Goal: Task Accomplishment & Management: Manage account settings

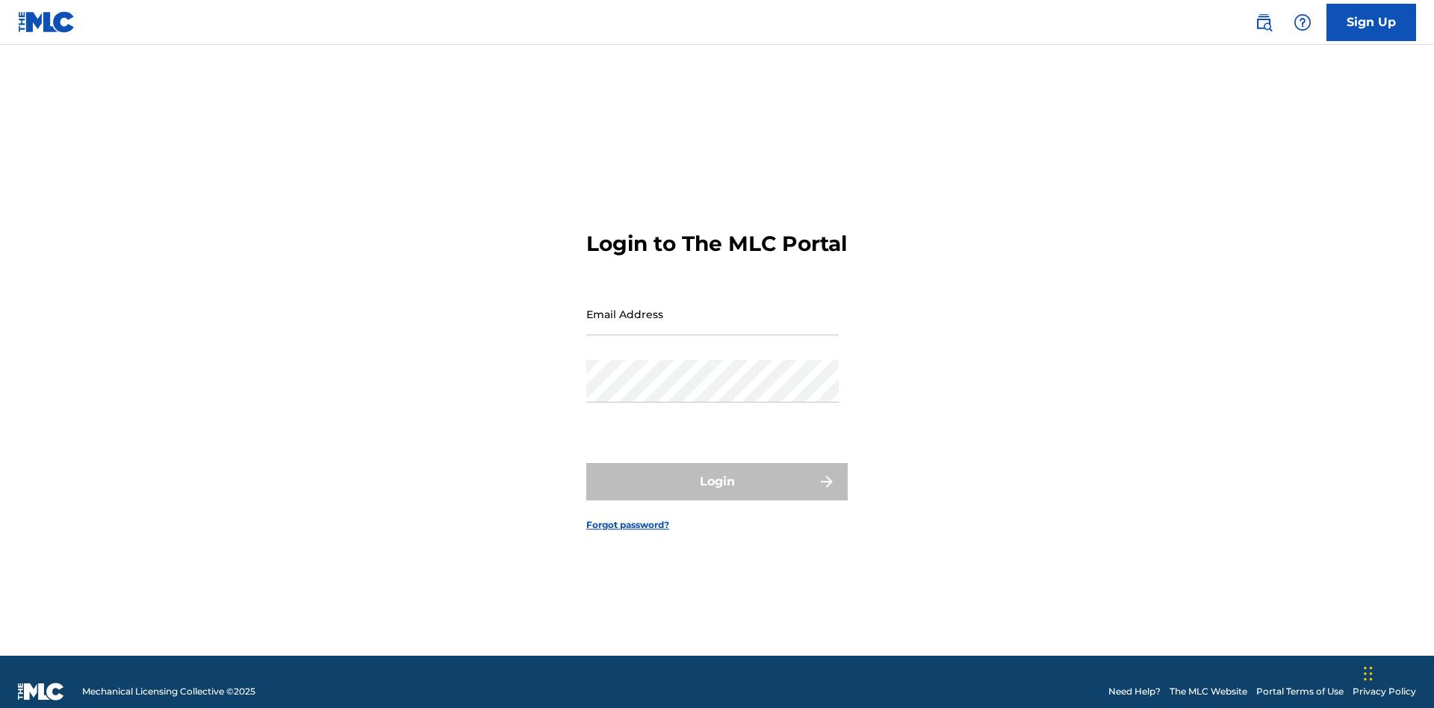
scroll to position [19, 0]
click at [712, 307] on input "Email Address" at bounding box center [712, 314] width 252 height 43
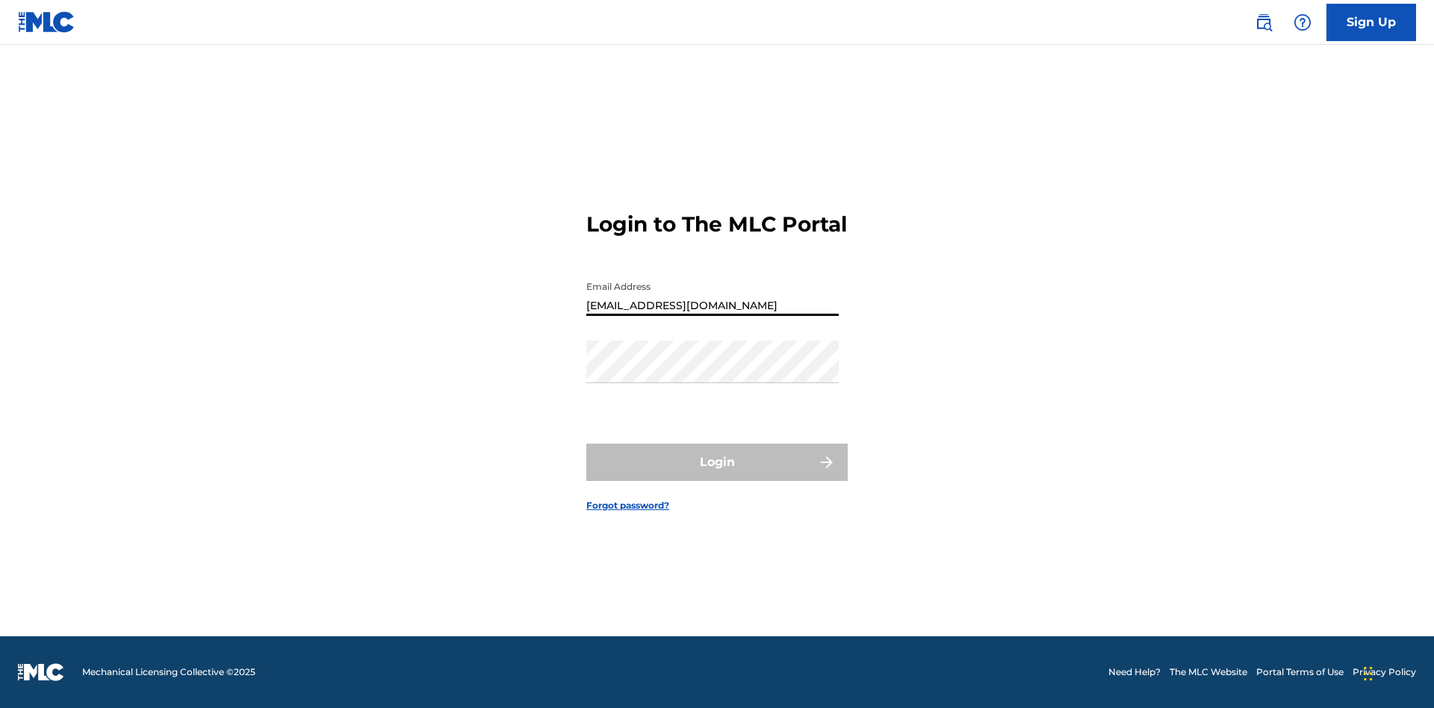
type input "XenaSongwriter@gmail.com"
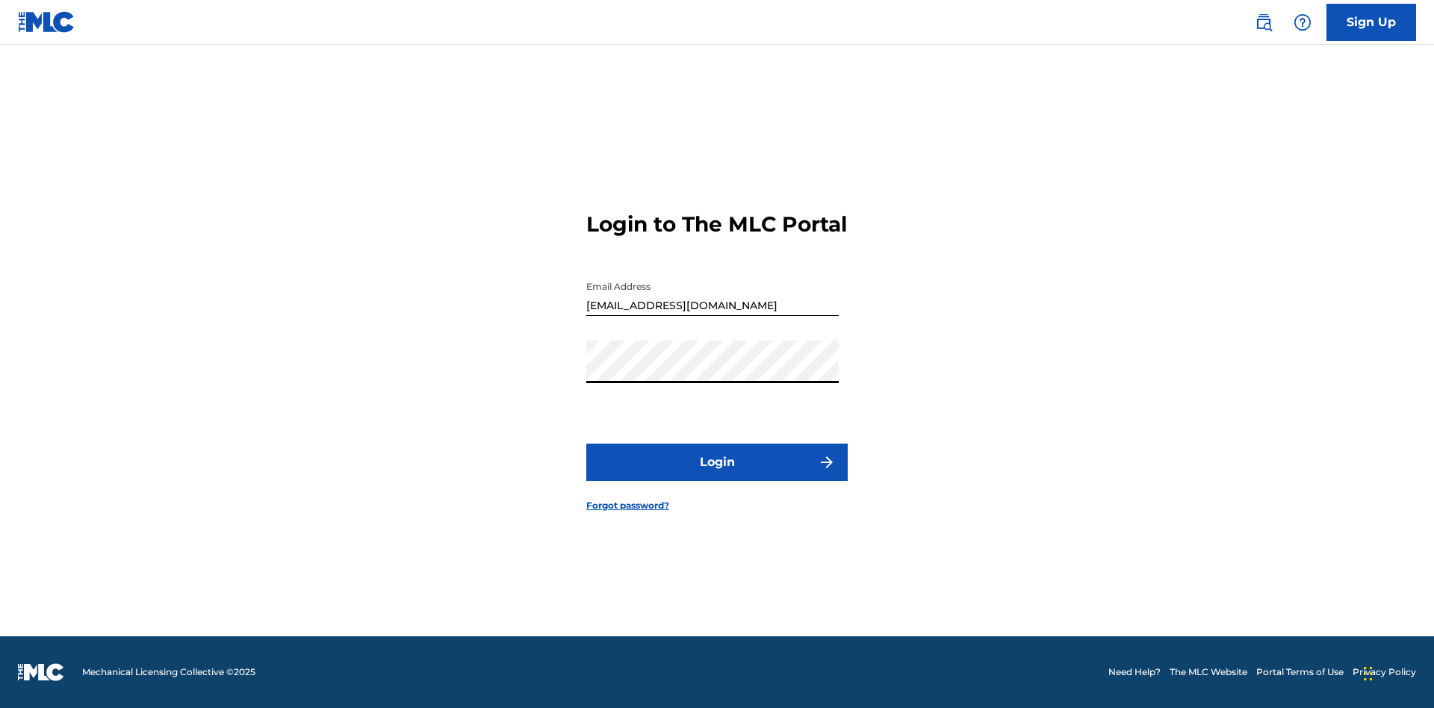
click at [717, 475] on button "Login" at bounding box center [716, 462] width 261 height 37
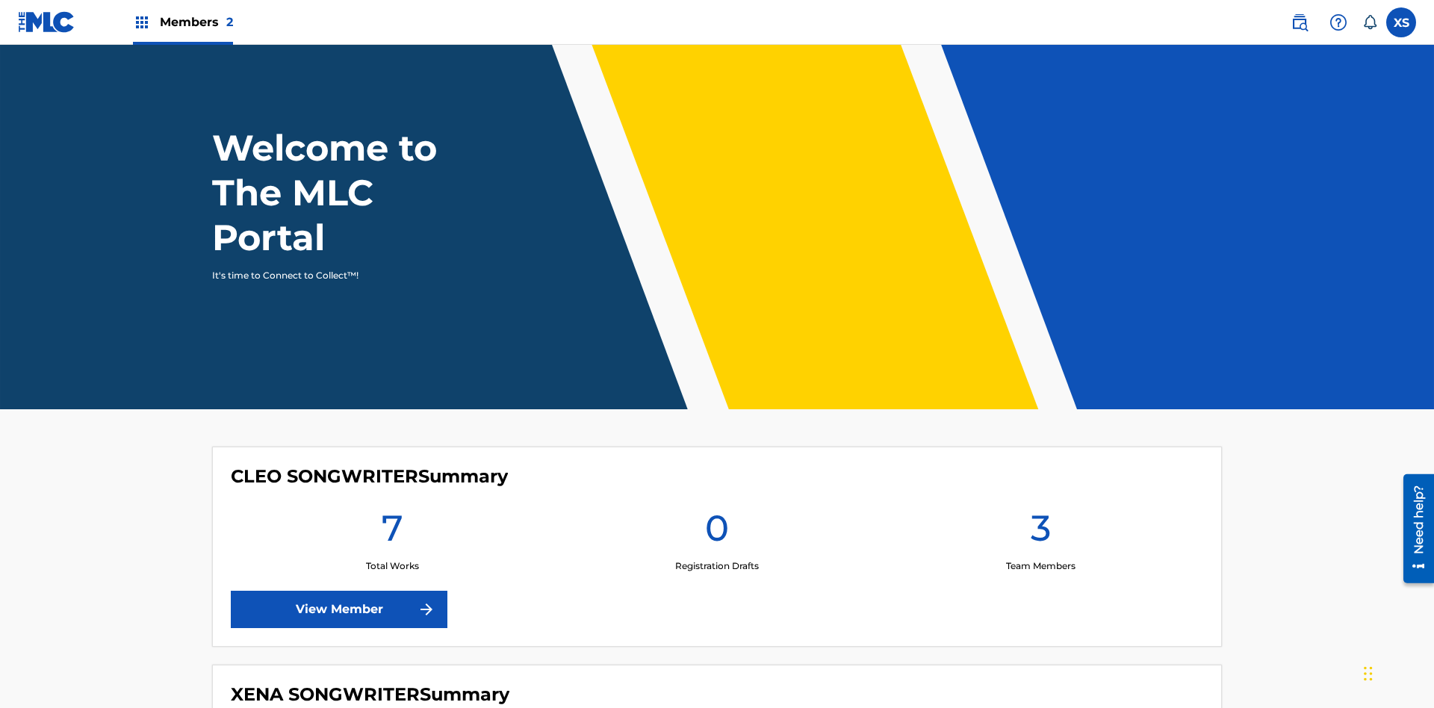
click at [182, 22] on span "Members 2" at bounding box center [196, 21] width 73 height 17
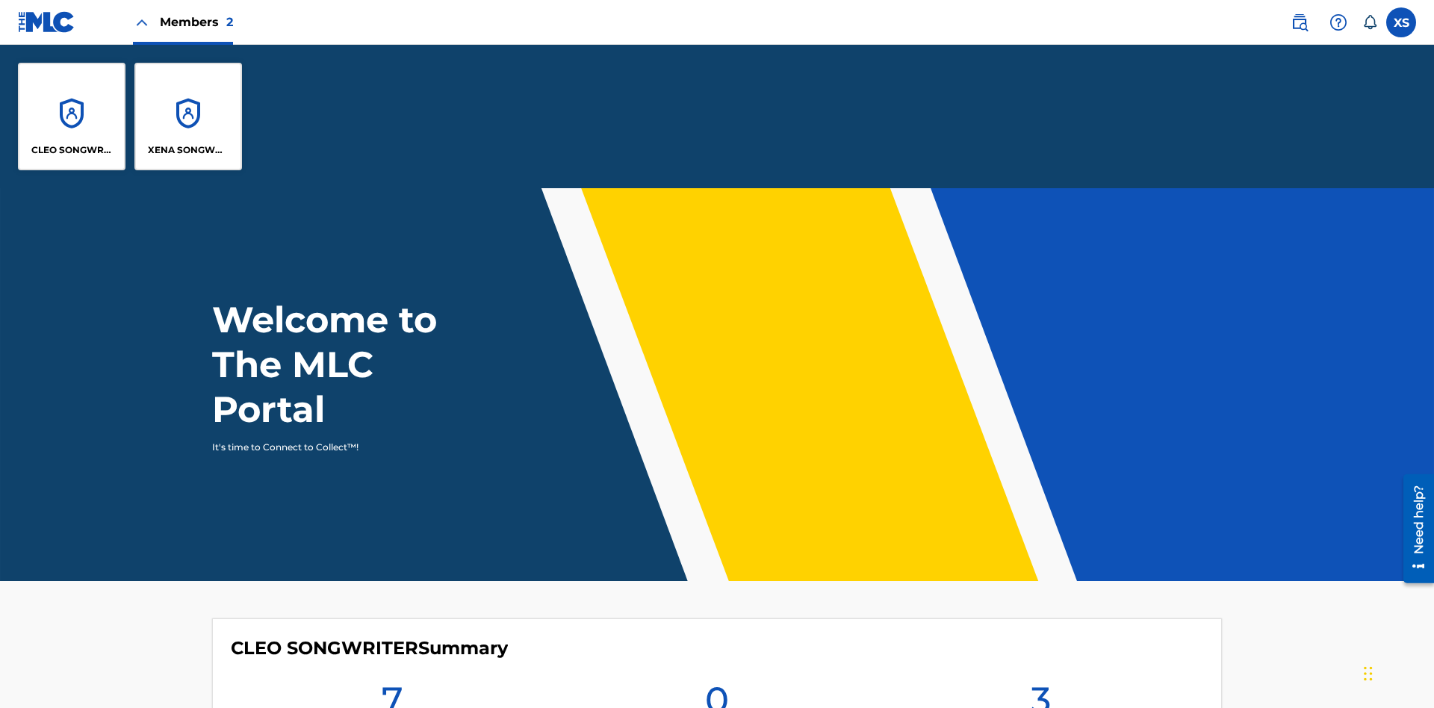
click at [188, 150] on p "XENA SONGWRITER" at bounding box center [188, 149] width 81 height 13
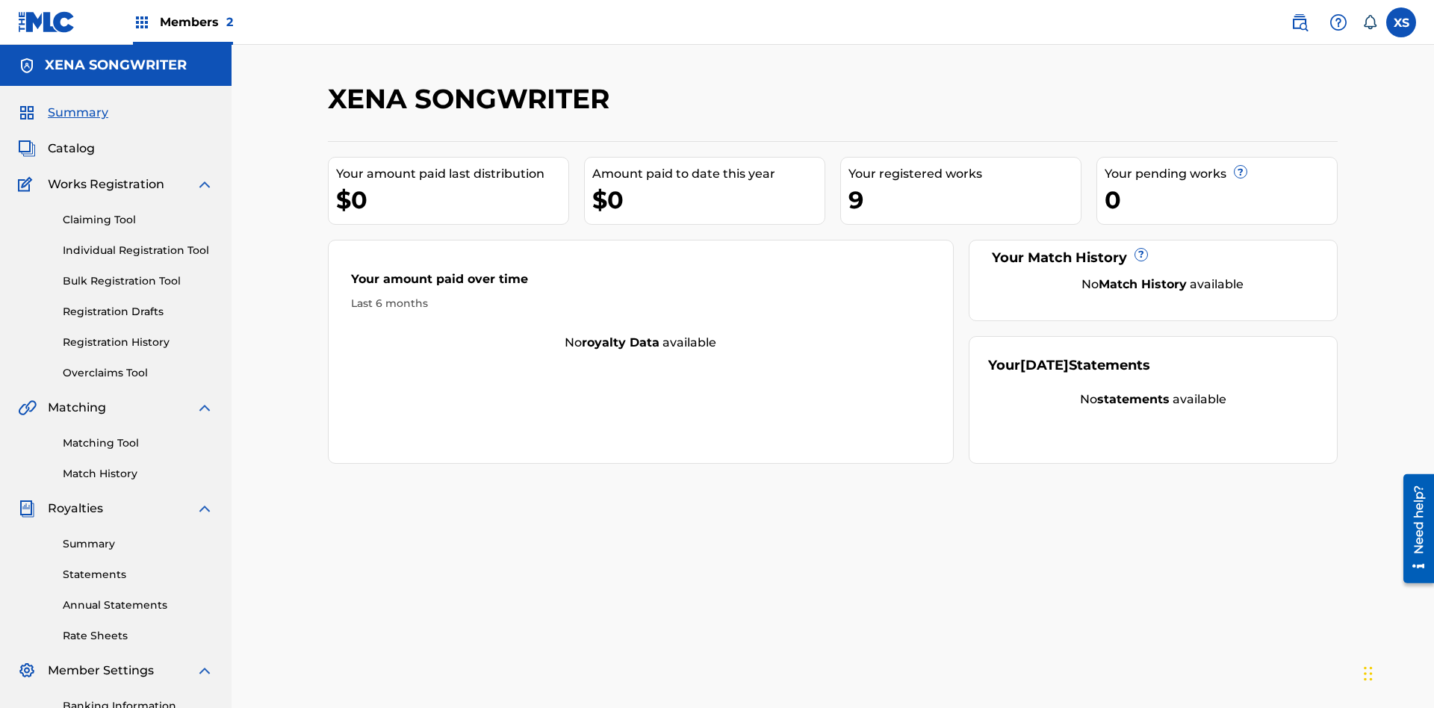
click at [71, 140] on span "Catalog" at bounding box center [71, 149] width 47 height 18
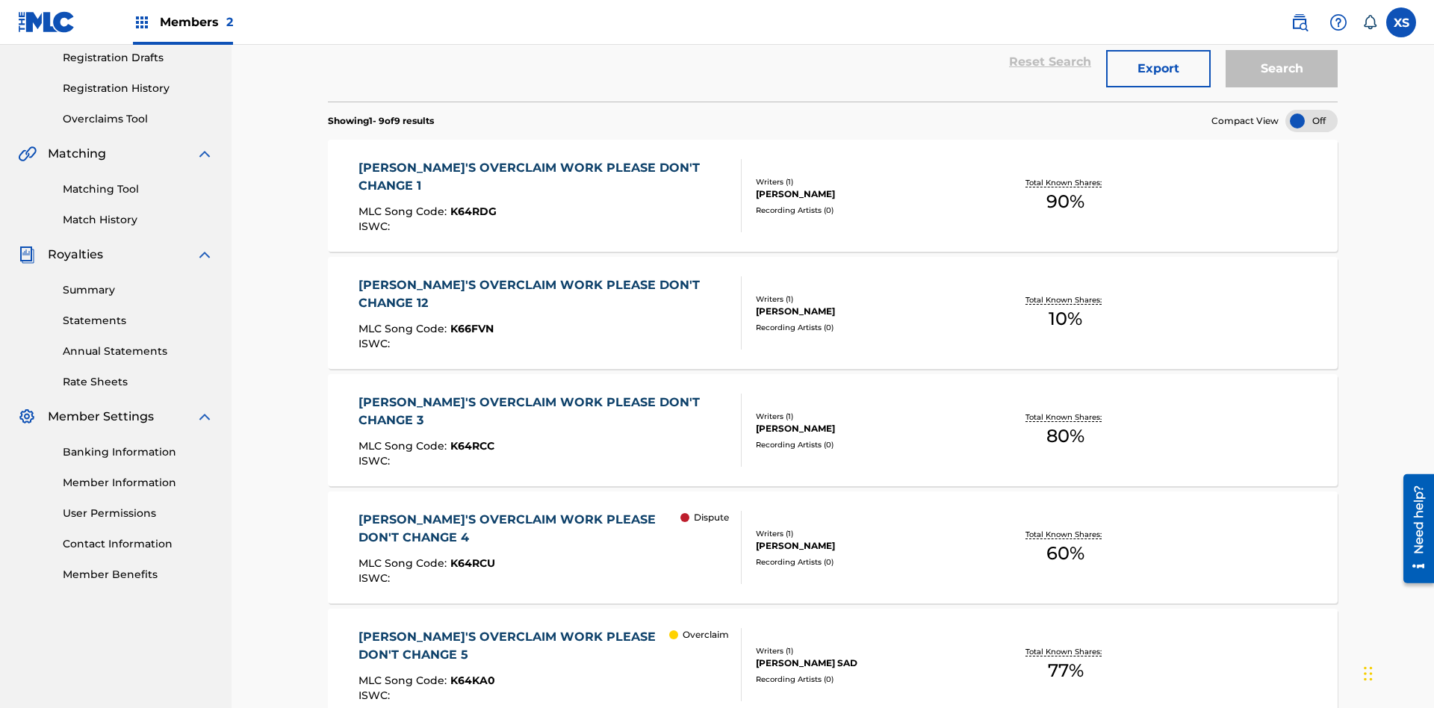
click at [833, 187] on div "DYLAN TANNER HINK" at bounding box center [869, 193] width 226 height 13
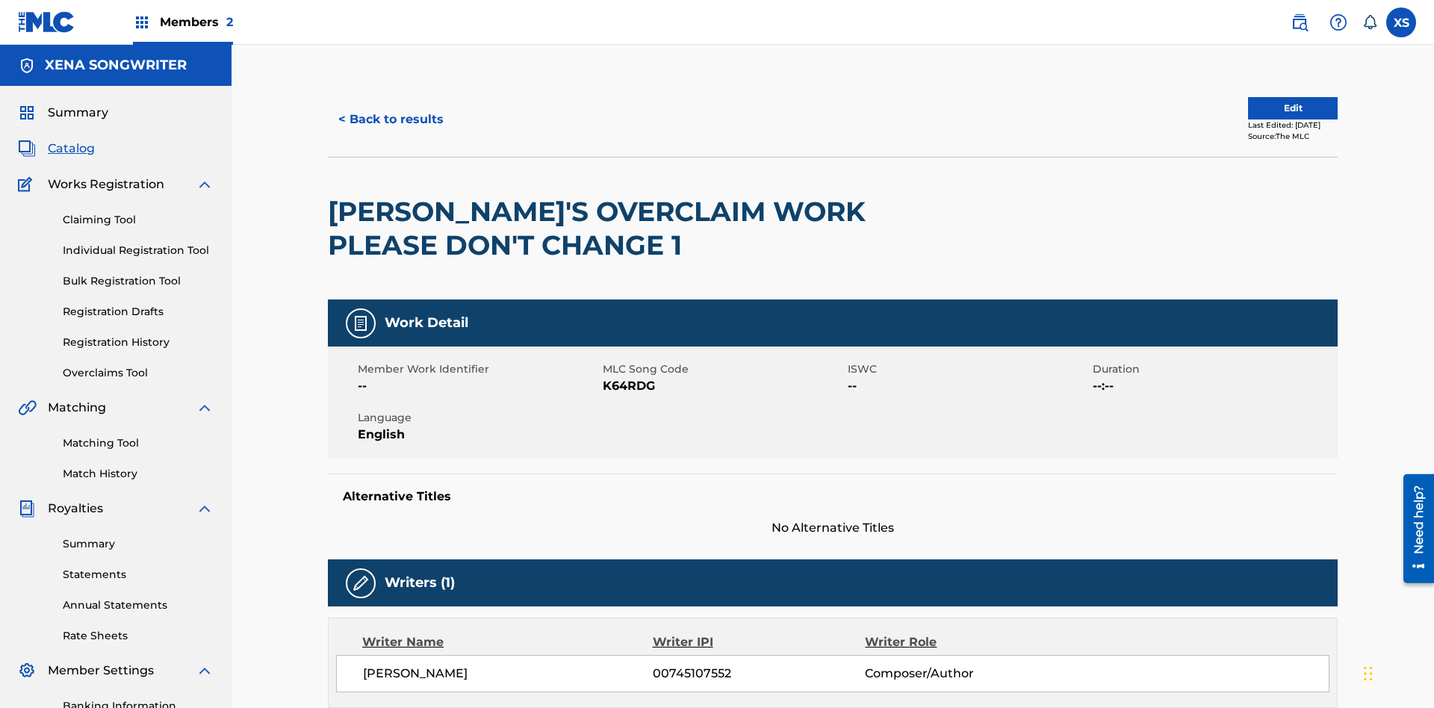
click at [1401, 22] on label at bounding box center [1401, 22] width 30 height 30
click at [1401, 22] on input "XS Xena Songwriter xenasongwriter@gmail.com Notification Preferences Profile Lo…" at bounding box center [1401, 22] width 0 height 0
click at [1256, 211] on p "Log out" at bounding box center [1256, 211] width 35 height 13
click at [1401, 22] on input "XS Xena Songwriter xenasongwriter@gmail.com Notification Preferences Profile Lo…" at bounding box center [1401, 22] width 0 height 0
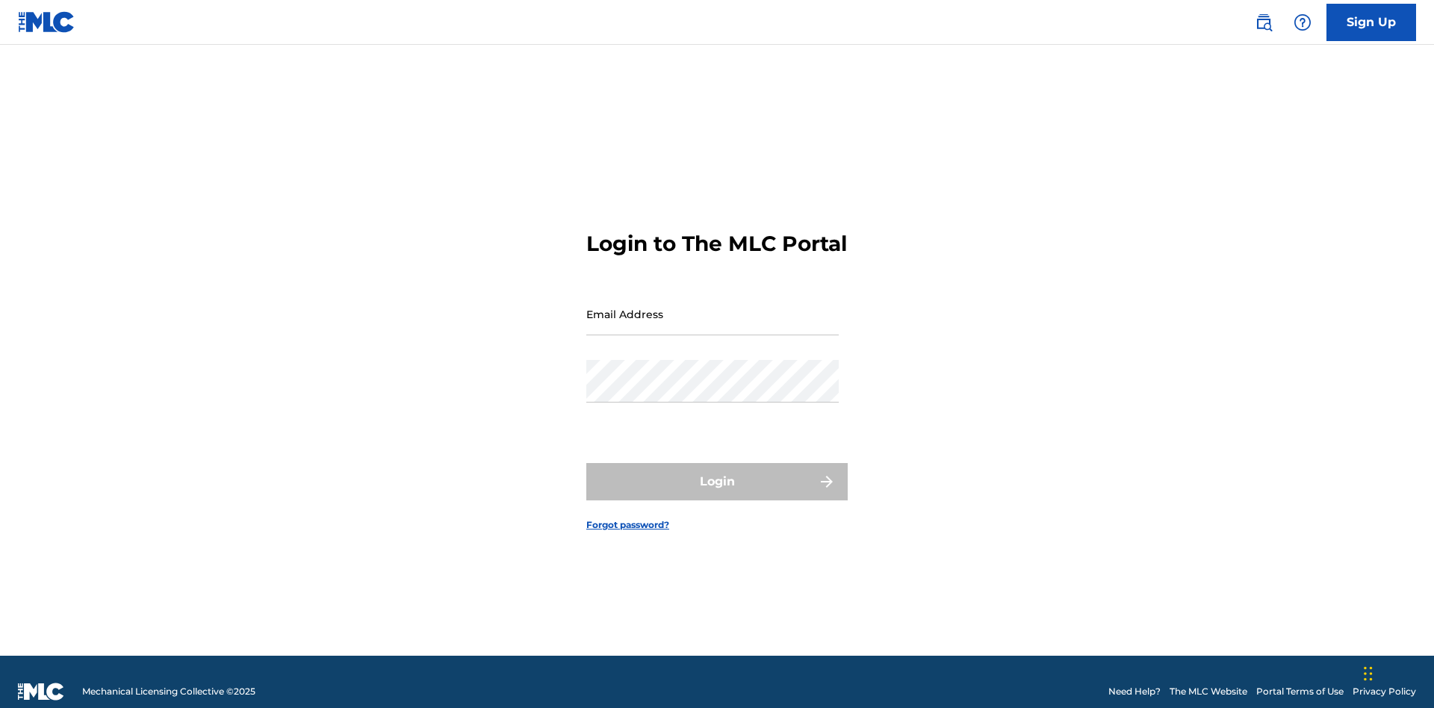
scroll to position [19, 0]
click at [712, 307] on input "Email Address" at bounding box center [712, 314] width 252 height 43
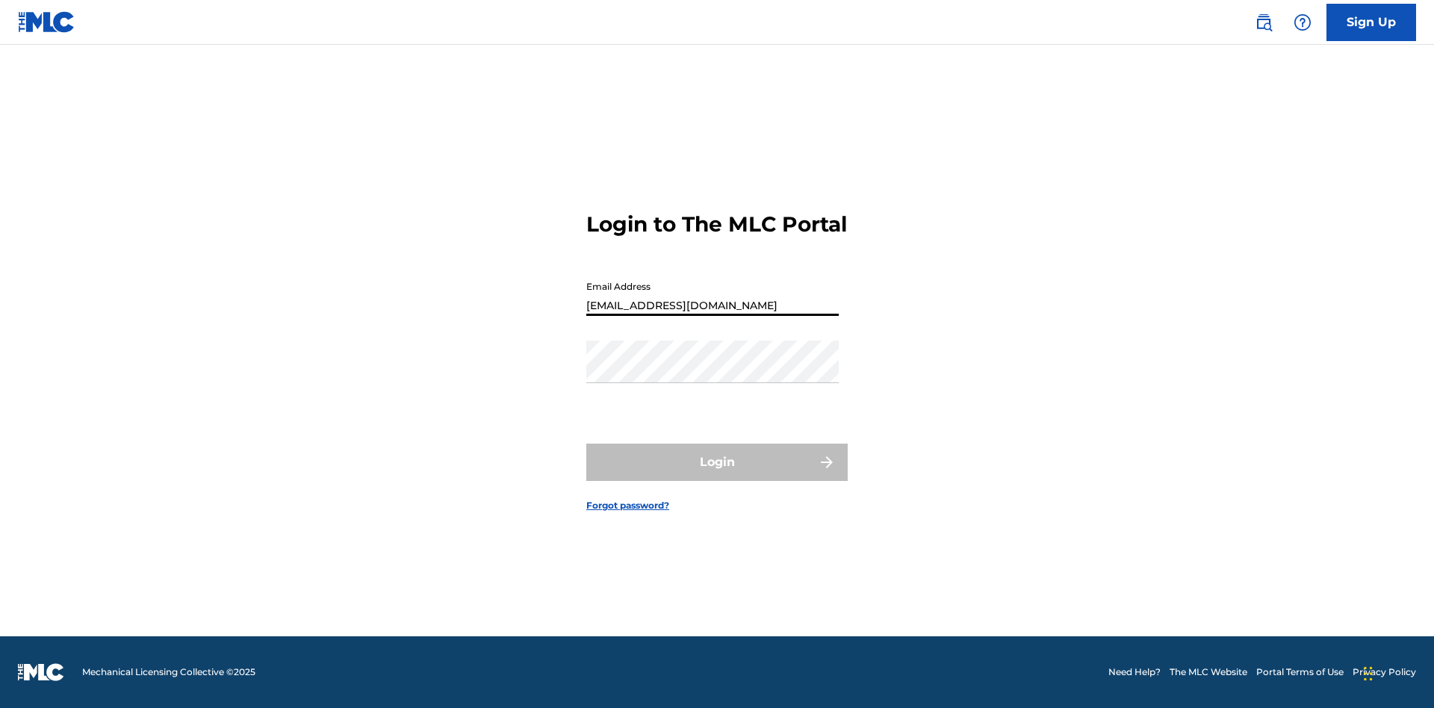
type input "CleoSongwriter@gmail.com"
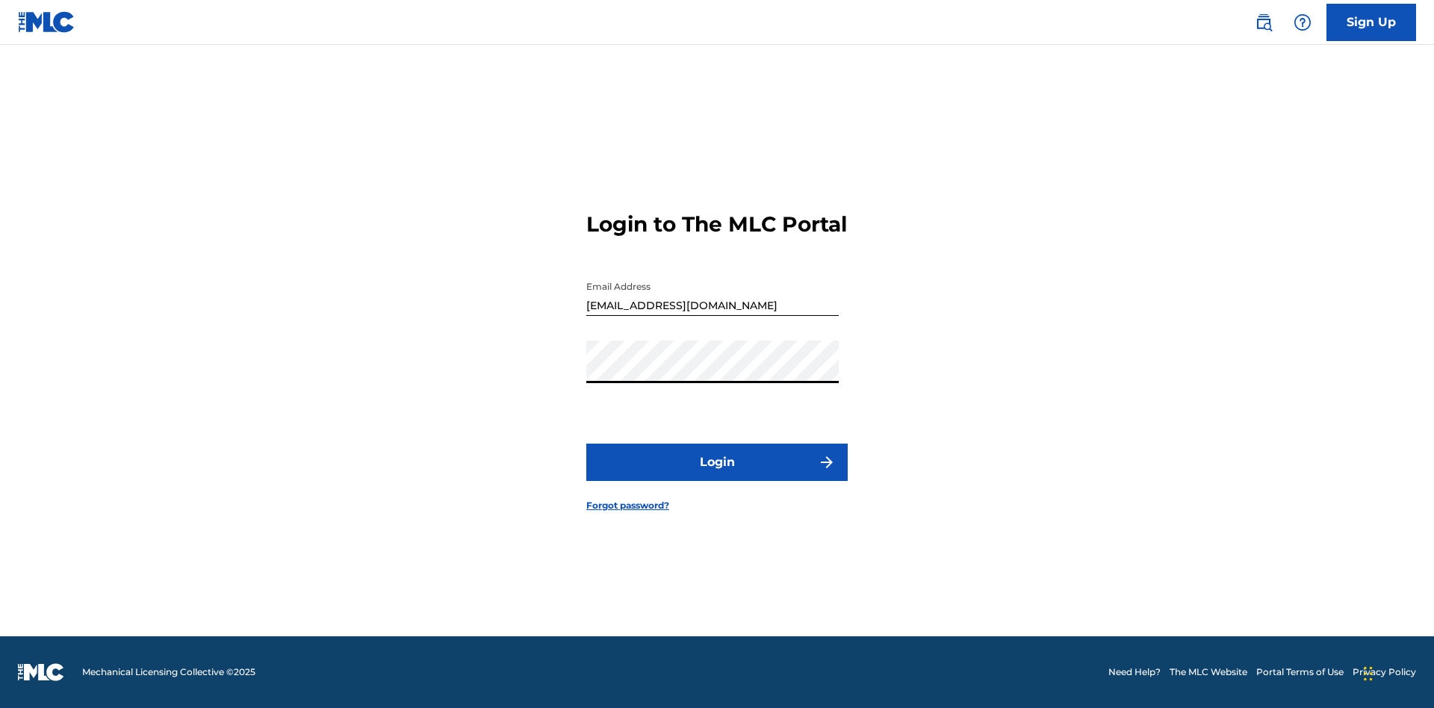
click at [717, 475] on button "Login" at bounding box center [716, 462] width 261 height 37
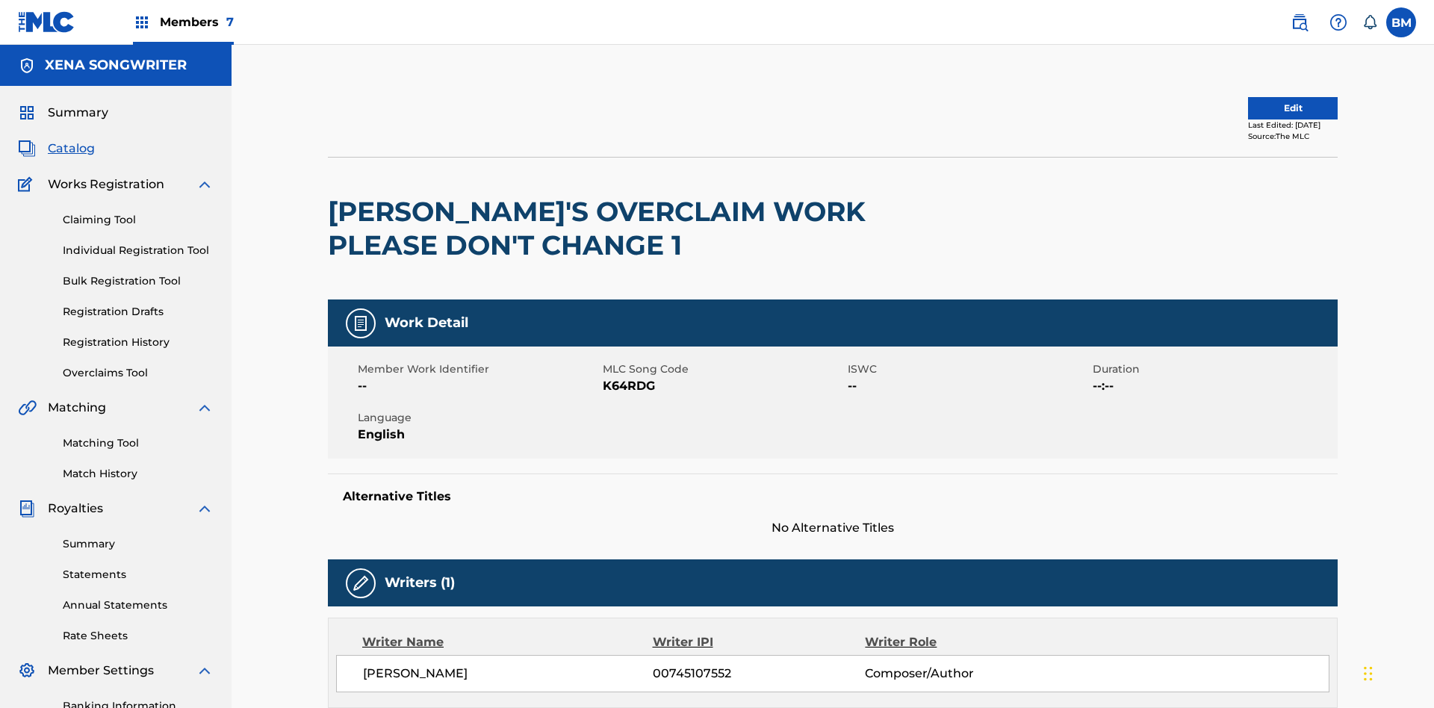
scroll to position [500, 0]
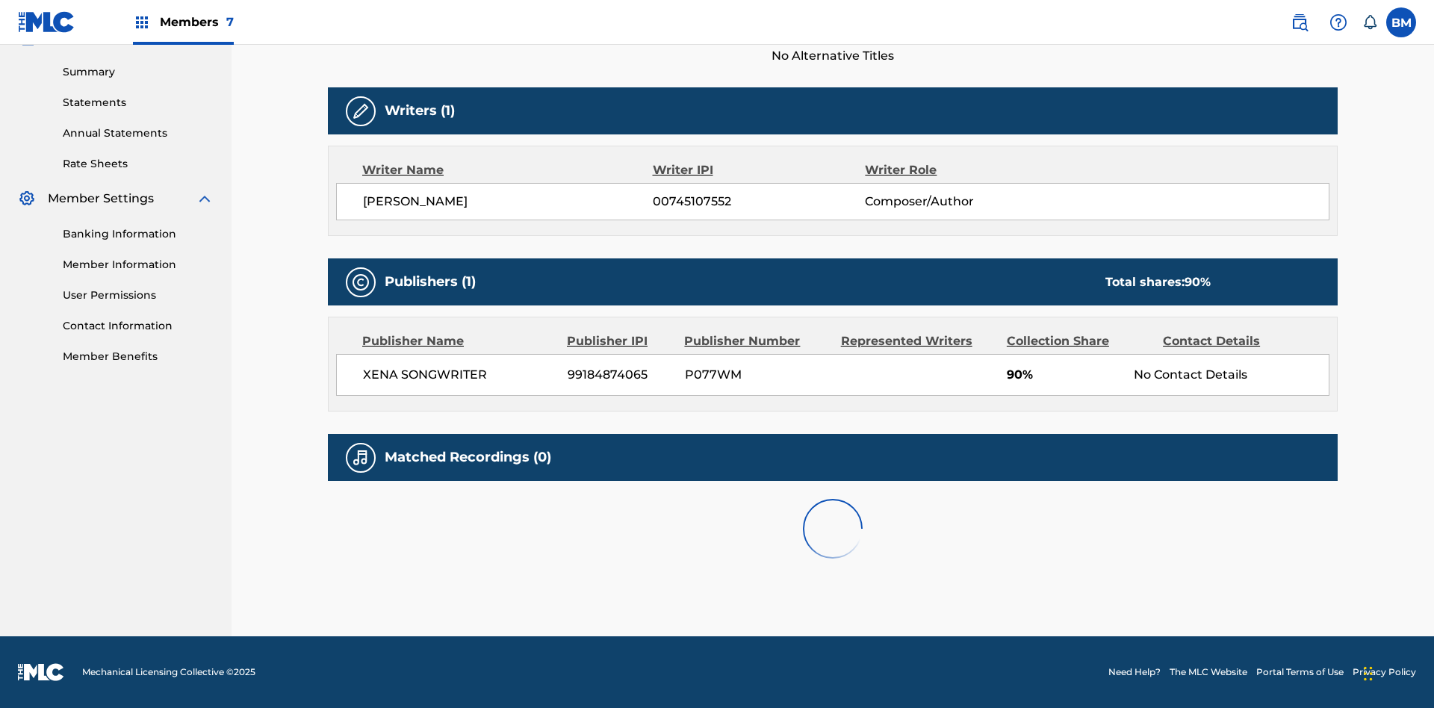
click at [1401, 22] on label at bounding box center [1401, 22] width 30 height 30
click at [1401, 22] on input "BM Bs0lLX8N2L MKLAdKpipb cleosongwriter@gmail.com Notification Preferences Prof…" at bounding box center [1401, 22] width 0 height 0
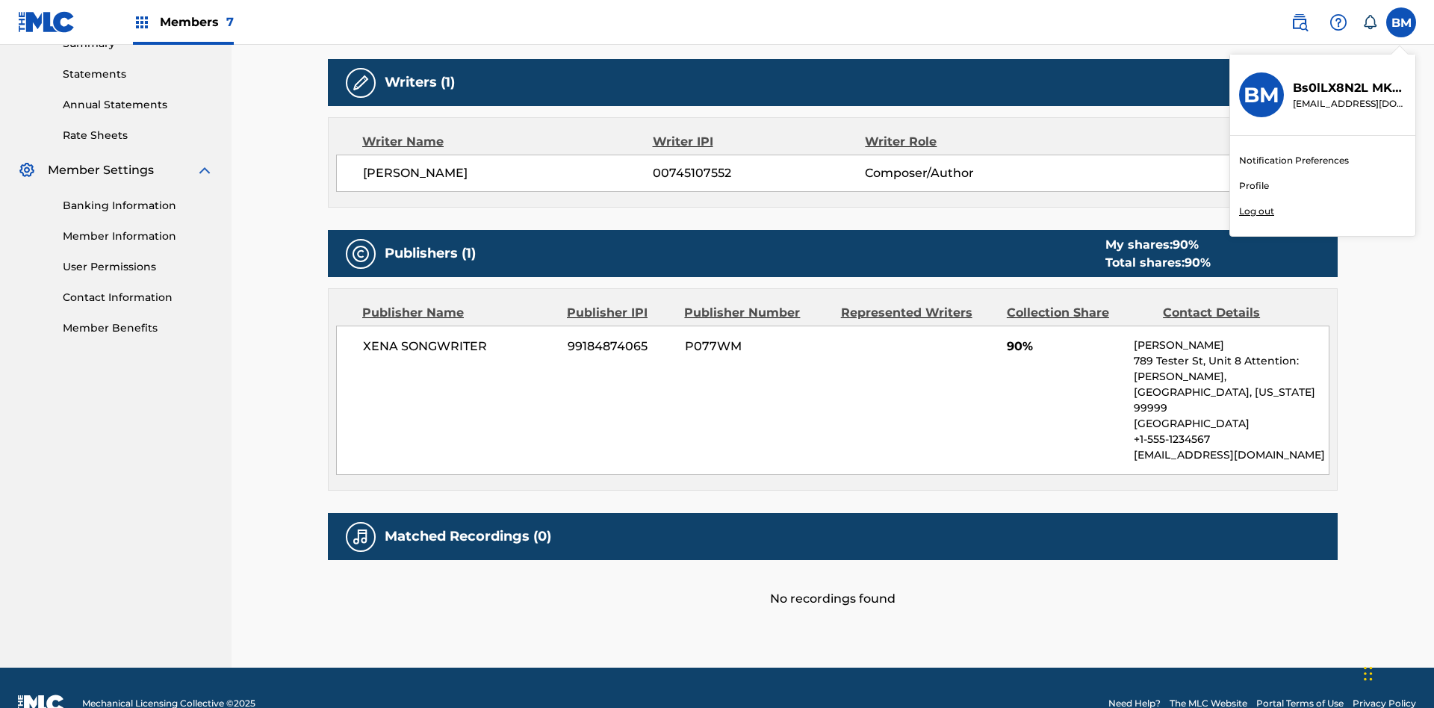
scroll to position [417, 0]
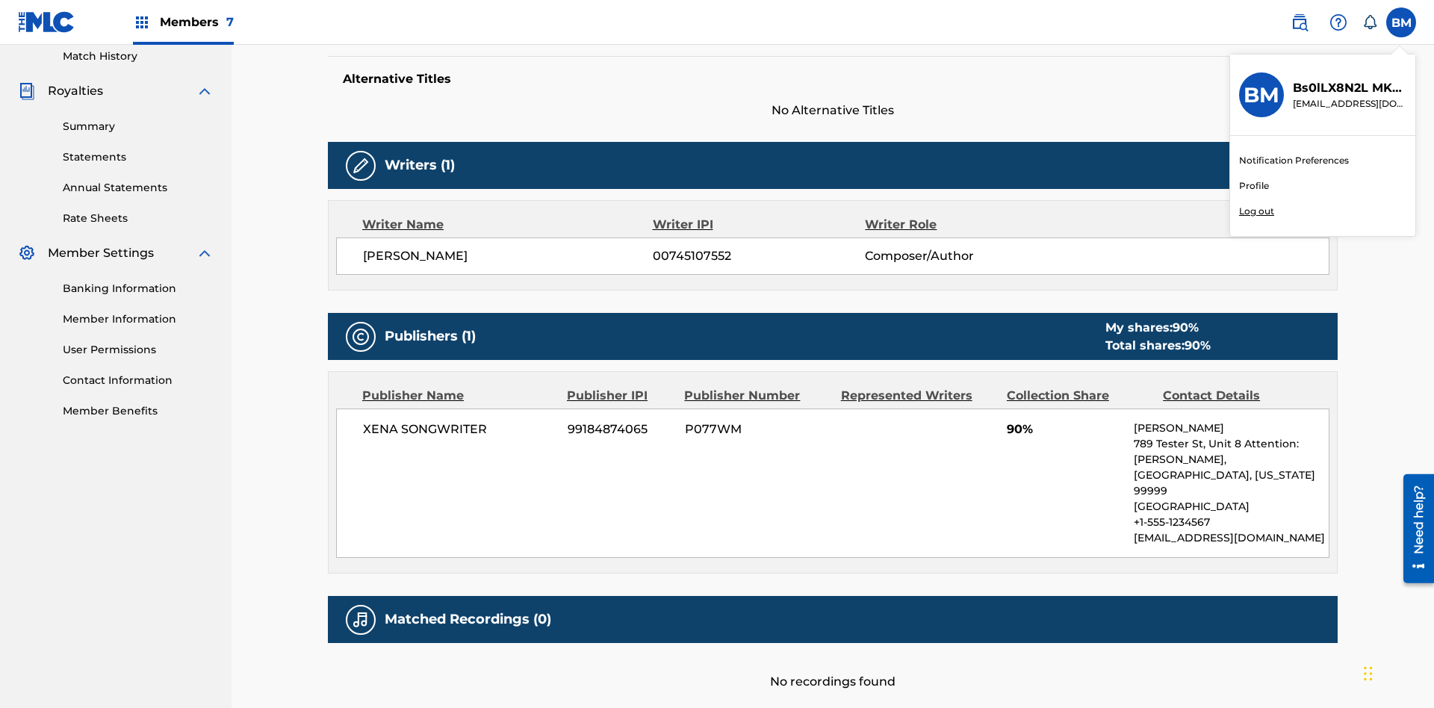
click at [1256, 211] on p "Log out" at bounding box center [1256, 211] width 35 height 13
click at [1401, 22] on input "BM Bs0lLX8N2L MKLAdKpipb cleosongwriter@gmail.com Notification Preferences Prof…" at bounding box center [1401, 22] width 0 height 0
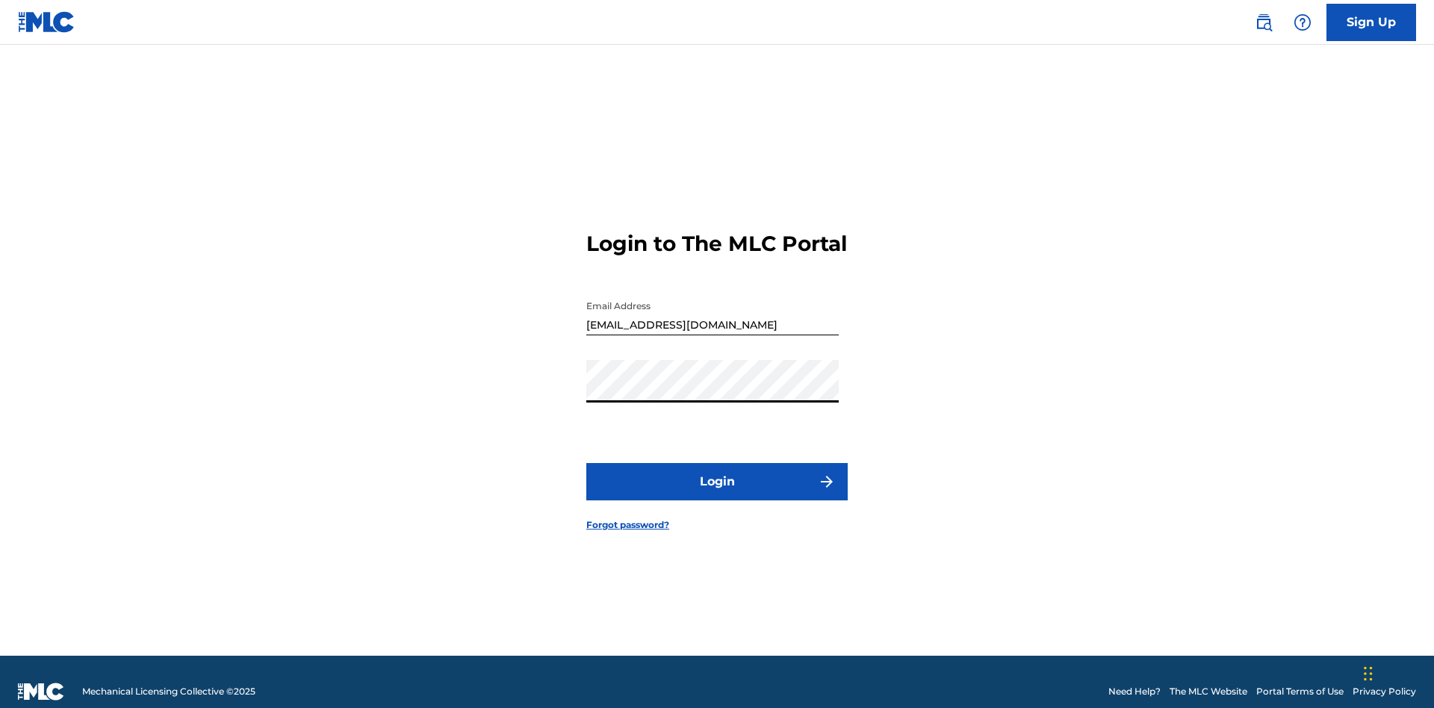
click at [717, 475] on button "Login" at bounding box center [716, 481] width 261 height 37
